Goal: Task Accomplishment & Management: Manage account settings

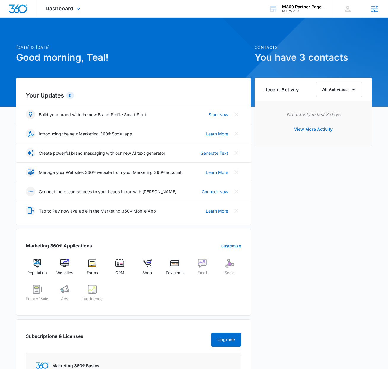
click at [369, 7] on div "Agencies Agency Management" at bounding box center [374, 8] width 27 height 17
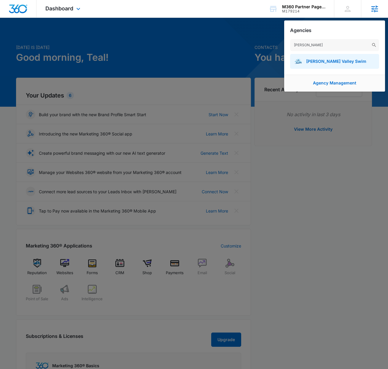
type input "hudson"
click at [335, 67] on link "Hudson Valley Swim" at bounding box center [334, 61] width 89 height 15
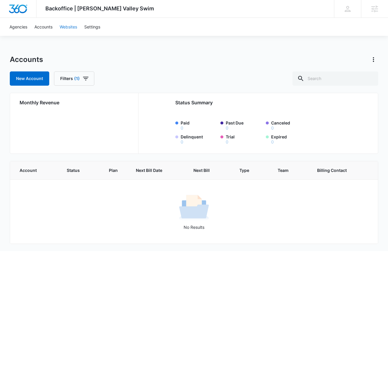
click at [77, 28] on link "Websites" at bounding box center [68, 27] width 25 height 18
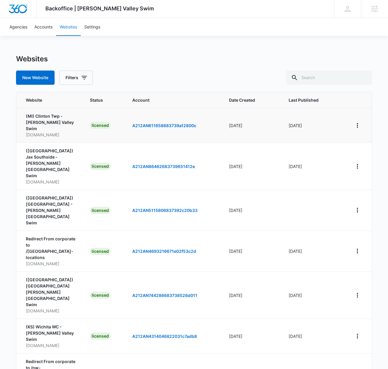
scroll to position [63, 0]
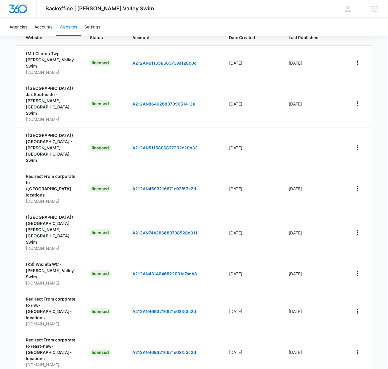
click at [270, 335] on button "100 Per Page" at bounding box center [270, 331] width 48 height 9
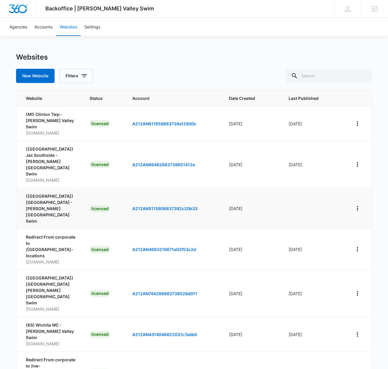
scroll to position [1, 0]
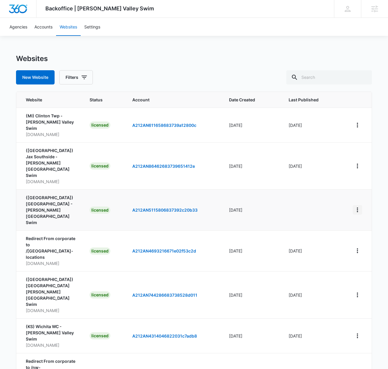
click at [361, 205] on button "View More" at bounding box center [356, 209] width 9 height 9
click at [42, 28] on link "Accounts" at bounding box center [43, 27] width 25 height 18
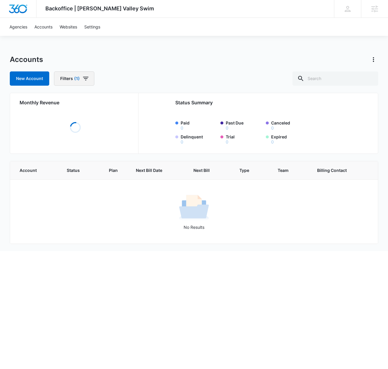
click at [80, 82] on button "Filters (1)" at bounding box center [74, 78] width 40 height 14
click at [101, 190] on div "Clear All" at bounding box center [95, 183] width 82 height 19
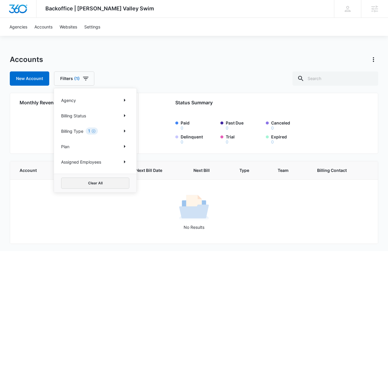
click at [103, 188] on button "Clear All" at bounding box center [95, 182] width 68 height 11
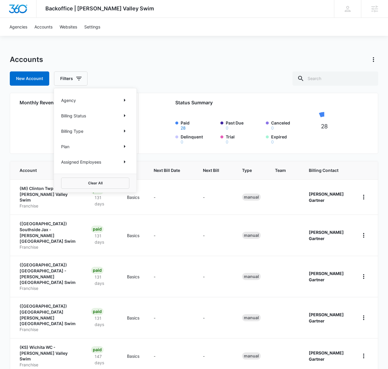
click at [194, 52] on div "Backoffice | Hudson Valley Swim Apps Settings TT Teal Tuckness teal.tuckness@ma…" at bounding box center [194, 291] width 388 height 582
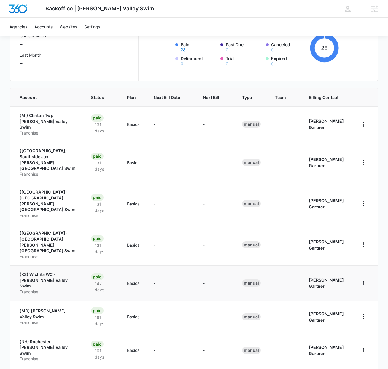
scroll to position [166, 0]
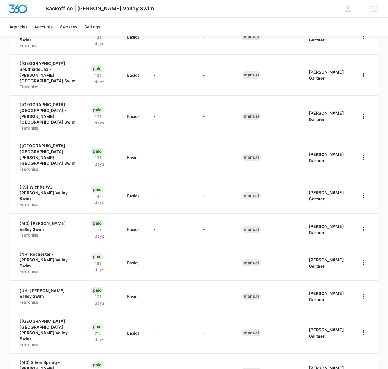
click at [266, 333] on div "100 Per Page" at bounding box center [259, 331] width 26 height 4
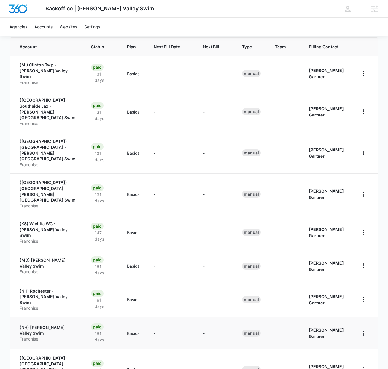
scroll to position [114, 0]
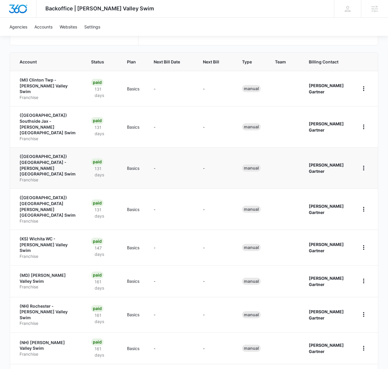
click at [62, 153] on p "([GEOGRAPHIC_DATA]) [GEOGRAPHIC_DATA] - [PERSON_NAME][GEOGRAPHIC_DATA] Swim" at bounding box center [48, 164] width 57 height 23
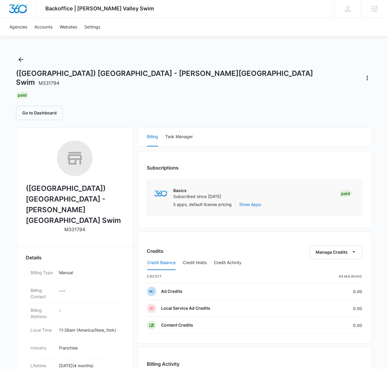
click at [49, 113] on div "(FL) Jacksonville - Hudson Valley Swim M331794 Paid Go to Dashboard (FL) Jackso…" at bounding box center [194, 302] width 356 height 495
click at [51, 109] on button "Go to Dashboard" at bounding box center [39, 113] width 47 height 14
click at [16, 58] on button "Back" at bounding box center [20, 59] width 9 height 9
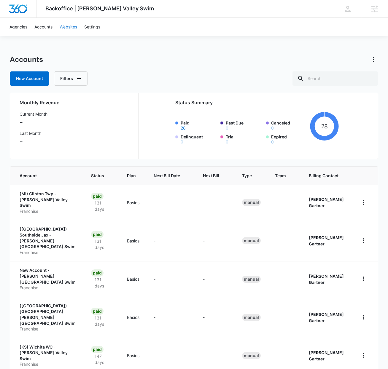
click at [68, 31] on link "Websites" at bounding box center [68, 27] width 25 height 18
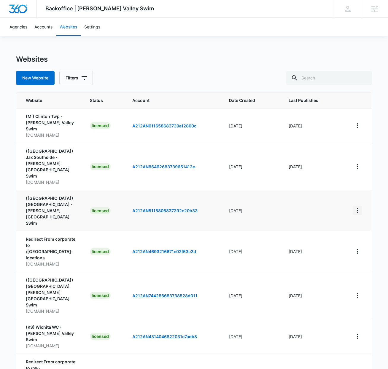
click at [356, 207] on icon "View More" at bounding box center [356, 210] width 7 height 7
click at [318, 210] on div "Delete Website" at bounding box center [332, 211] width 30 height 4
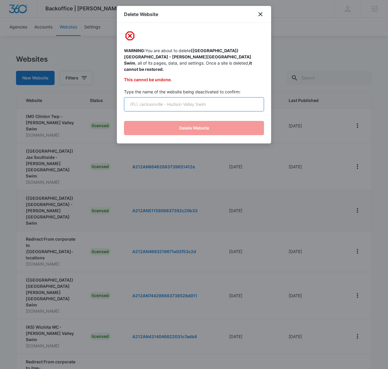
click at [132, 105] on input "text" at bounding box center [194, 104] width 140 height 14
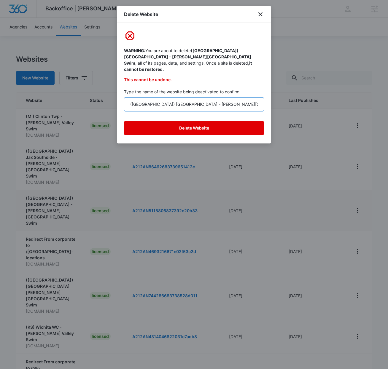
type input "([GEOGRAPHIC_DATA]) [GEOGRAPHIC_DATA] - [PERSON_NAME][GEOGRAPHIC_DATA] Swim"
click at [164, 123] on button "Delete Website" at bounding box center [194, 128] width 140 height 14
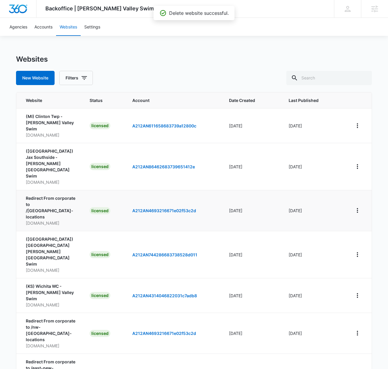
click at [160, 71] on div "New Website Filters" at bounding box center [194, 78] width 356 height 14
click at [27, 26] on link "Agencies" at bounding box center [18, 27] width 25 height 18
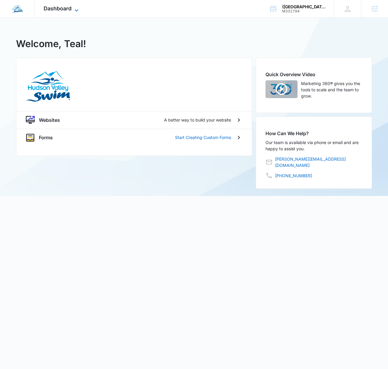
click at [56, 11] on span "Dashboard" at bounding box center [58, 8] width 28 height 6
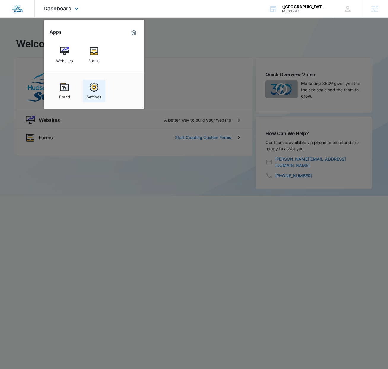
click at [95, 86] on img at bounding box center [93, 87] width 9 height 9
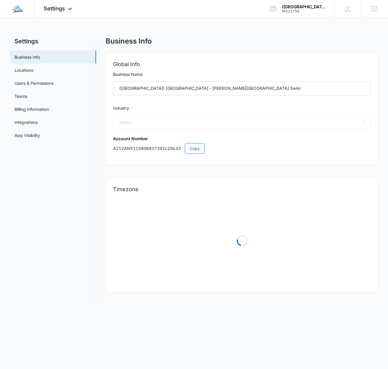
select select "47"
select select "US"
select select "America/New_York"
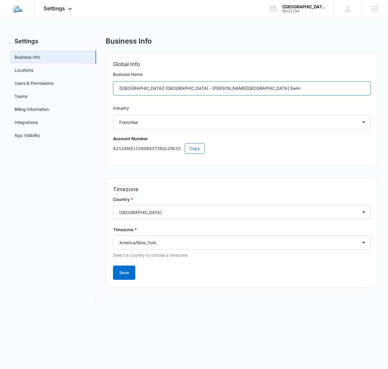
drag, startPoint x: 152, startPoint y: 89, endPoint x: 114, endPoint y: 90, distance: 37.9
click at [114, 90] on input "([GEOGRAPHIC_DATA]) [GEOGRAPHIC_DATA] - [PERSON_NAME][GEOGRAPHIC_DATA] Swim" at bounding box center [242, 88] width 258 height 14
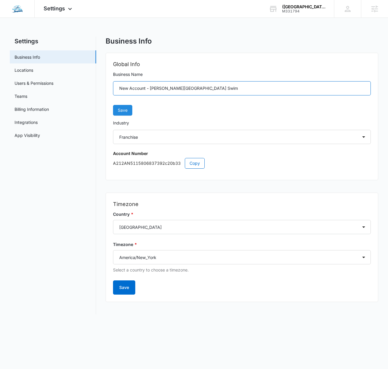
type input "New Account - [PERSON_NAME][GEOGRAPHIC_DATA] Swim"
click at [120, 108] on span "Save" at bounding box center [123, 110] width 10 height 7
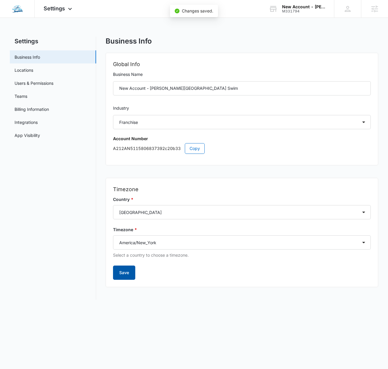
click at [114, 273] on button "Save" at bounding box center [124, 272] width 22 height 14
